Goal: Use online tool/utility: Use online tool/utility

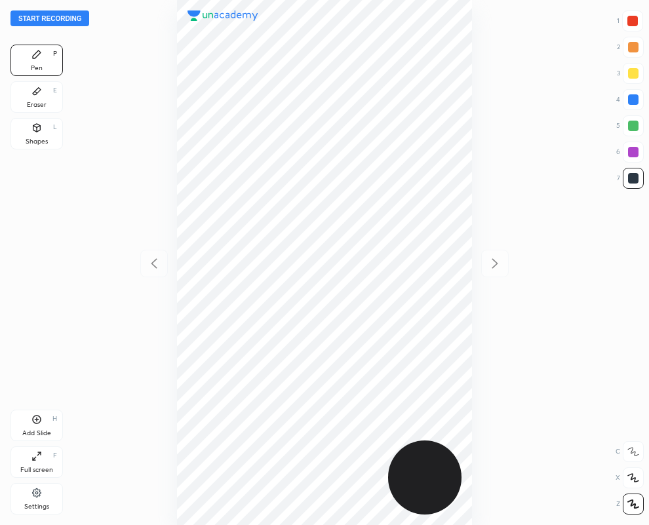
scroll to position [525, 439]
click at [626, 188] on div "7" at bounding box center [630, 178] width 27 height 21
drag, startPoint x: 632, startPoint y: 16, endPoint x: 537, endPoint y: 54, distance: 102.4
click at [630, 16] on div at bounding box center [633, 21] width 10 height 10
drag, startPoint x: 632, startPoint y: 96, endPoint x: 579, endPoint y: 105, distance: 53.3
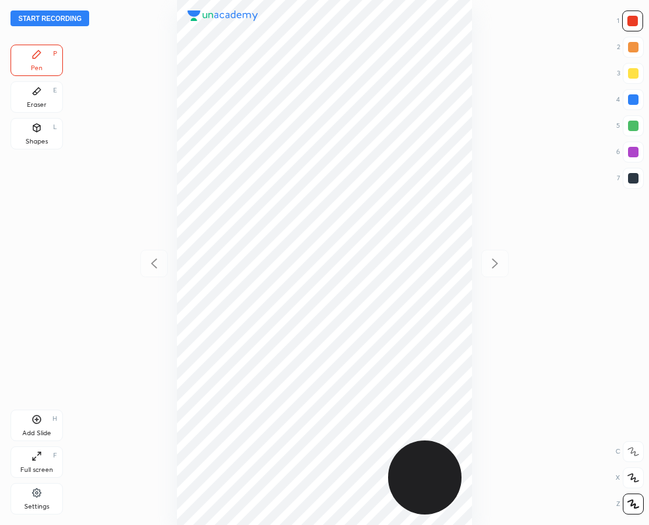
click at [628, 96] on div at bounding box center [633, 99] width 10 height 10
click at [38, 95] on icon at bounding box center [36, 91] width 10 height 10
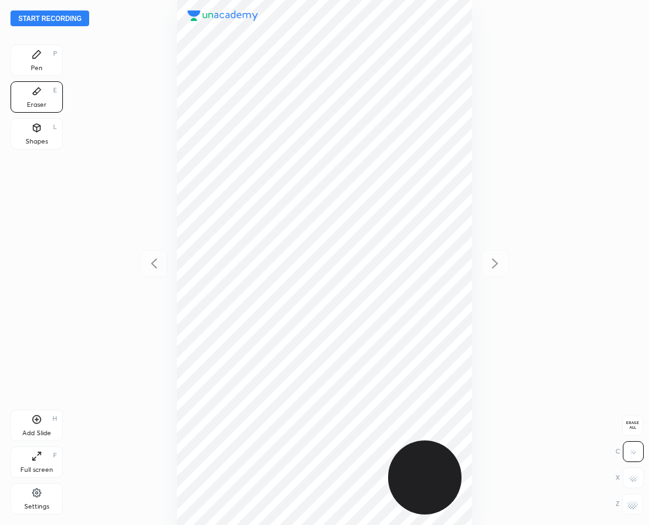
click at [33, 51] on icon at bounding box center [36, 54] width 10 height 10
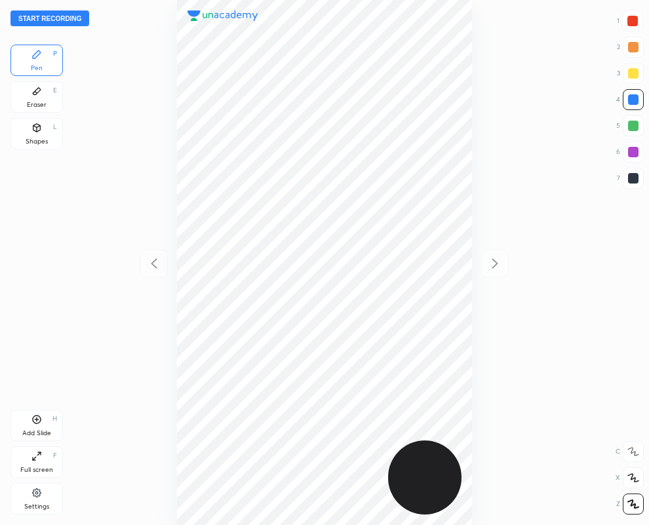
click at [634, 181] on div at bounding box center [633, 178] width 10 height 10
drag, startPoint x: 632, startPoint y: 20, endPoint x: 479, endPoint y: 87, distance: 166.2
click at [630, 20] on div at bounding box center [633, 21] width 10 height 10
click at [632, 178] on div at bounding box center [633, 178] width 10 height 10
click at [635, 18] on div at bounding box center [633, 21] width 10 height 10
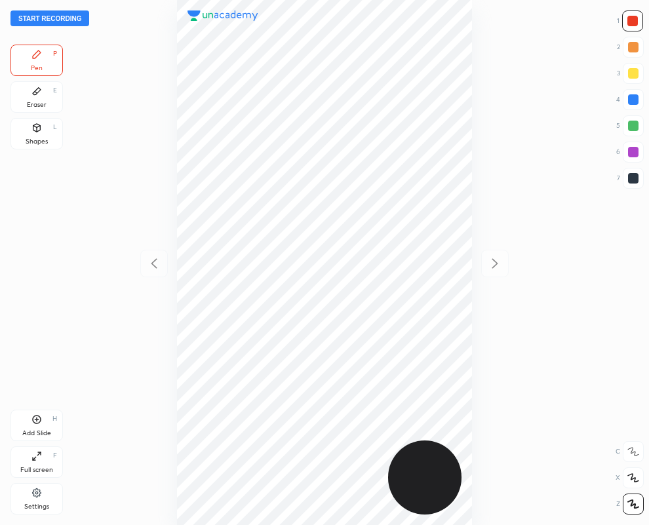
click at [631, 176] on div at bounding box center [633, 178] width 10 height 10
drag, startPoint x: 632, startPoint y: 15, endPoint x: 497, endPoint y: 188, distance: 219.6
click at [633, 18] on div at bounding box center [633, 21] width 10 height 10
drag, startPoint x: 633, startPoint y: 174, endPoint x: 546, endPoint y: 218, distance: 97.4
click at [634, 176] on div at bounding box center [633, 178] width 10 height 10
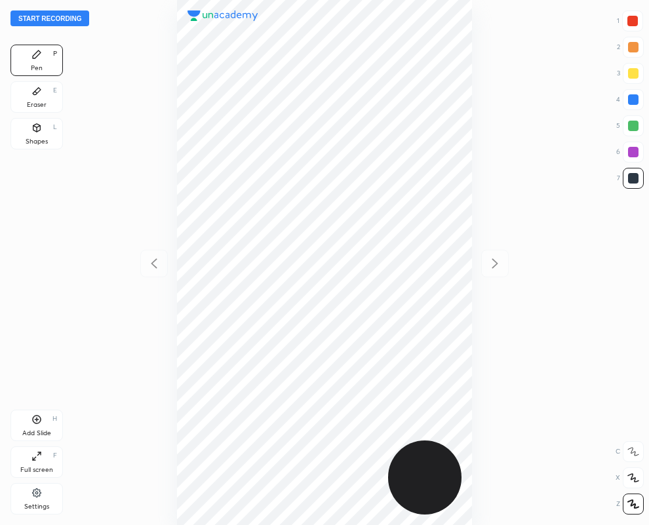
click at [631, 24] on div at bounding box center [633, 21] width 10 height 10
click at [634, 171] on div at bounding box center [633, 178] width 21 height 21
click at [36, 428] on div "Add Slide H" at bounding box center [36, 425] width 52 height 31
drag, startPoint x: 31, startPoint y: 98, endPoint x: 173, endPoint y: 186, distance: 166.4
click at [33, 99] on div "Eraser E" at bounding box center [36, 96] width 52 height 31
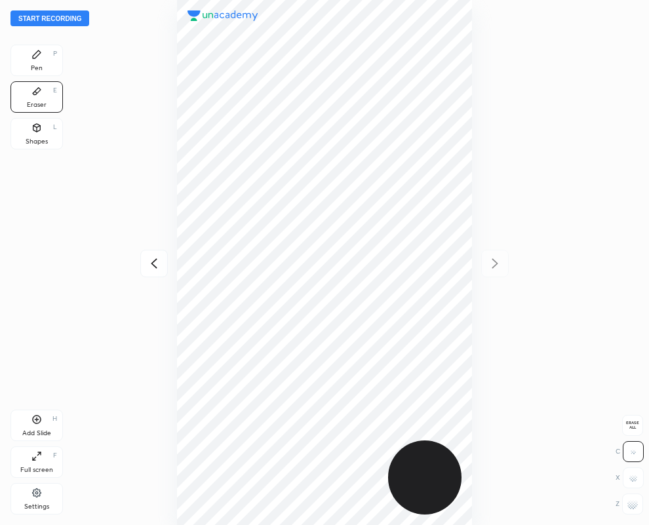
click at [51, 58] on div "Pen P" at bounding box center [36, 60] width 52 height 31
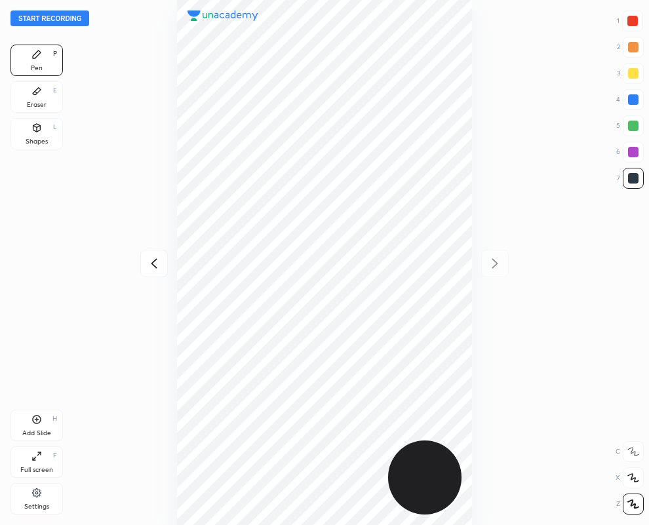
drag, startPoint x: 632, startPoint y: 18, endPoint x: 573, endPoint y: 51, distance: 67.2
click at [631, 20] on div at bounding box center [633, 21] width 10 height 10
click at [634, 100] on div at bounding box center [633, 99] width 10 height 10
click at [149, 261] on icon at bounding box center [154, 264] width 16 height 16
click at [629, 151] on div at bounding box center [633, 152] width 10 height 10
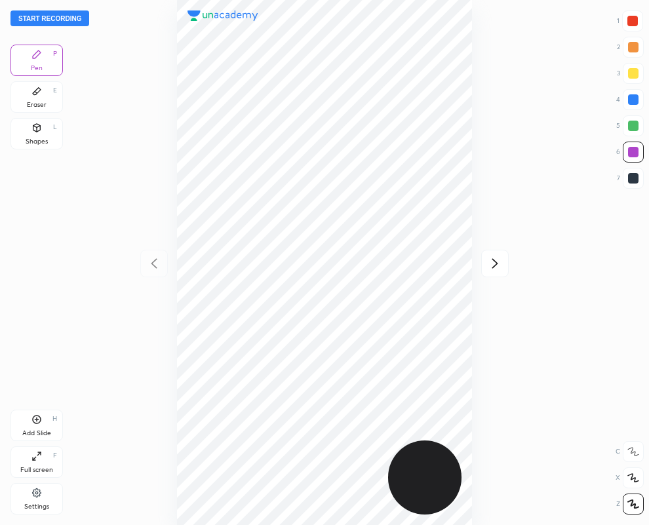
click at [72, 14] on button "Start recording" at bounding box center [49, 18] width 79 height 16
